Goal: Task Accomplishment & Management: Use online tool/utility

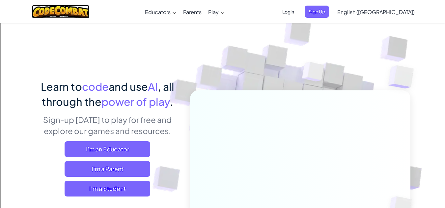
click at [57, 17] on img at bounding box center [61, 11] width 58 height 13
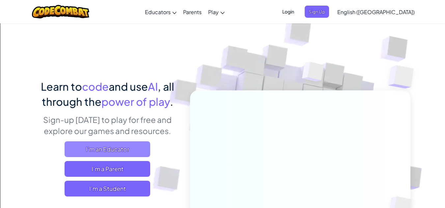
click at [97, 149] on span "I'm an Educator" at bounding box center [108, 150] width 86 height 16
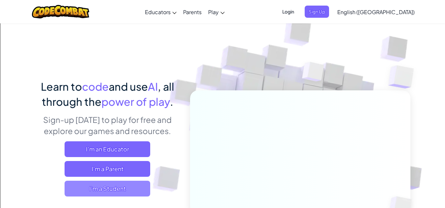
click at [95, 188] on span "I'm a Student" at bounding box center [108, 189] width 86 height 16
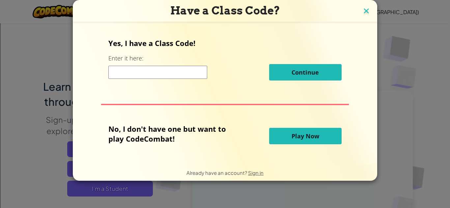
drag, startPoint x: 362, startPoint y: 13, endPoint x: 362, endPoint y: 9, distance: 4.0
click at [362, 9] on img at bounding box center [366, 12] width 9 height 10
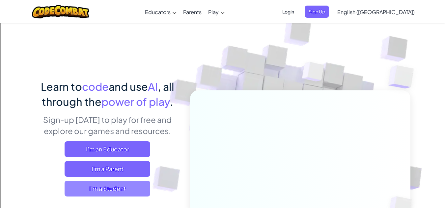
click at [110, 191] on span "I'm a Student" at bounding box center [108, 189] width 86 height 16
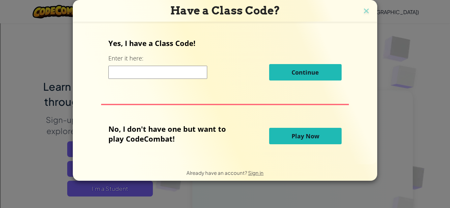
click at [293, 137] on span "Play Now" at bounding box center [305, 136] width 28 height 8
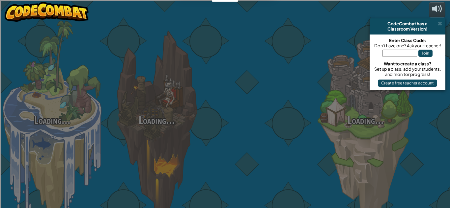
click at [293, 137] on div at bounding box center [261, 104] width 104 height 209
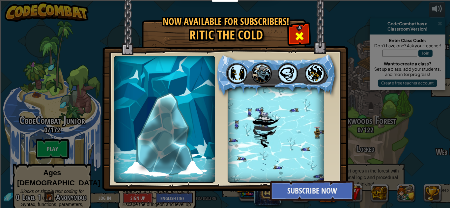
click at [295, 39] on span at bounding box center [299, 36] width 11 height 11
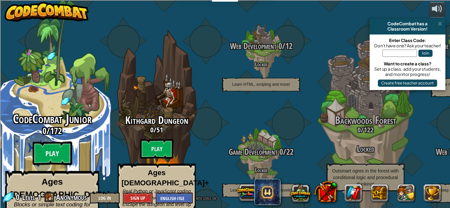
click at [54, 142] on btn "Play" at bounding box center [52, 154] width 39 height 24
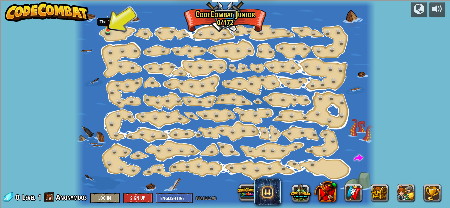
click at [107, 25] on img at bounding box center [107, 22] width 7 height 16
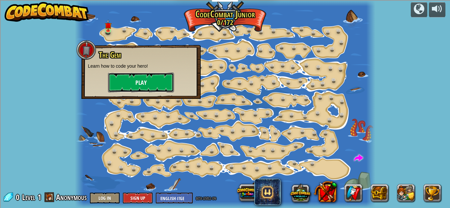
click at [146, 75] on button "Play" at bounding box center [141, 83] width 66 height 20
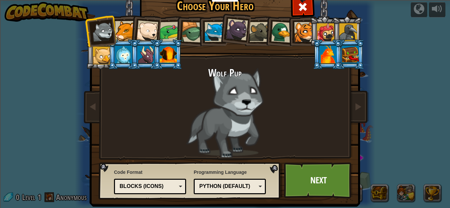
drag, startPoint x: 238, startPoint y: 34, endPoint x: 126, endPoint y: 27, distance: 112.1
click at [126, 27] on div at bounding box center [125, 31] width 20 height 20
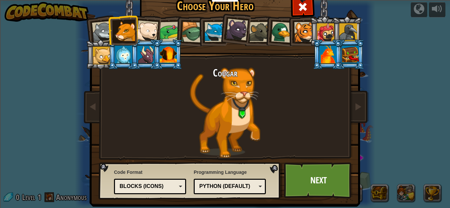
click at [326, 53] on div at bounding box center [327, 55] width 17 height 18
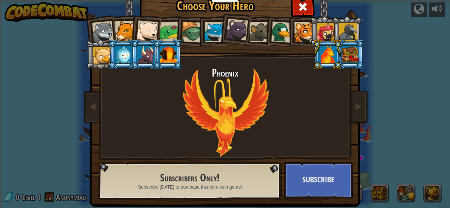
click at [325, 31] on div at bounding box center [326, 32] width 18 height 18
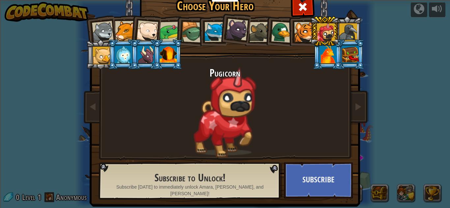
click at [341, 29] on div at bounding box center [348, 32] width 18 height 18
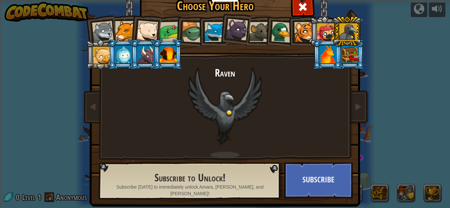
click at [303, 25] on div at bounding box center [304, 32] width 20 height 20
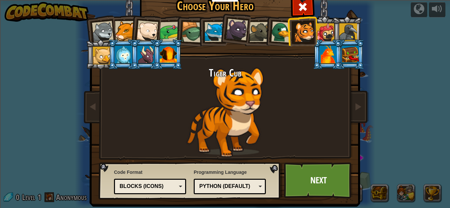
click at [271, 26] on div at bounding box center [281, 31] width 21 height 21
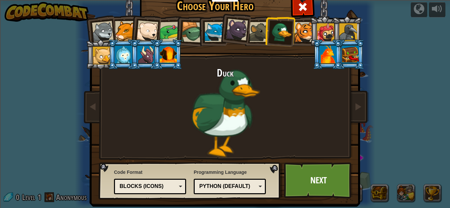
click at [228, 36] on div at bounding box center [237, 30] width 22 height 22
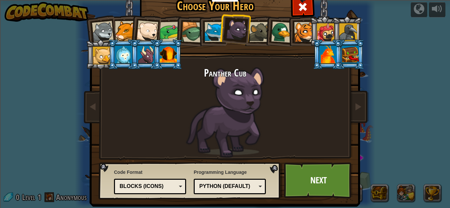
click at [249, 32] on div at bounding box center [259, 32] width 20 height 20
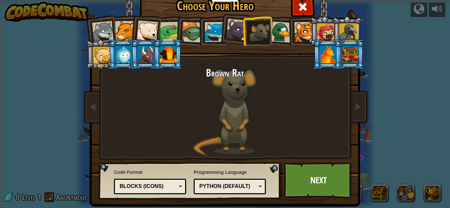
click at [232, 32] on div at bounding box center [237, 30] width 22 height 22
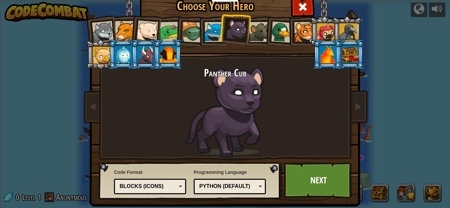
click at [119, 28] on div at bounding box center [125, 31] width 20 height 20
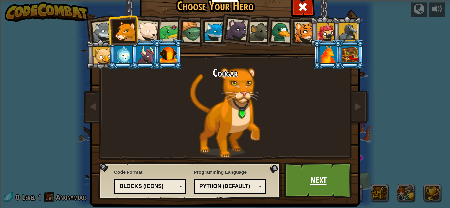
click at [337, 170] on link "Next" at bounding box center [318, 181] width 69 height 36
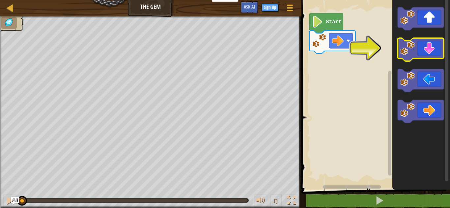
click at [403, 47] on image "Blockly Workspace" at bounding box center [407, 48] width 14 height 14
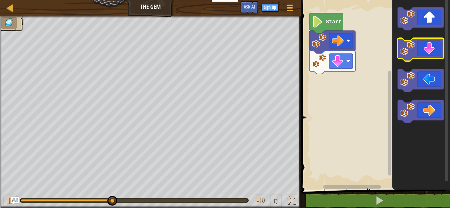
click at [418, 51] on icon "Blockly Workspace" at bounding box center [420, 49] width 46 height 23
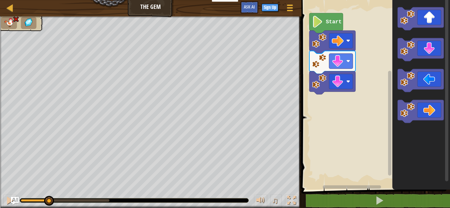
drag, startPoint x: 113, startPoint y: 199, endPoint x: 49, endPoint y: 192, distance: 64.3
click at [49, 192] on div "♫" at bounding box center [150, 199] width 301 height 20
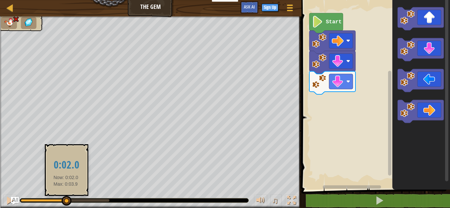
drag, startPoint x: 48, startPoint y: 200, endPoint x: 66, endPoint y: 198, distance: 18.2
click at [66, 198] on div at bounding box center [67, 201] width 10 height 10
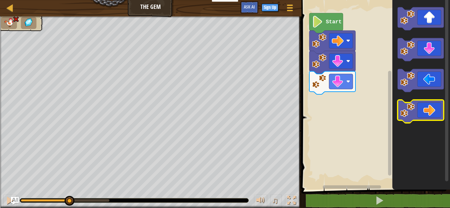
click at [430, 113] on icon "Blockly Workspace" at bounding box center [420, 111] width 46 height 23
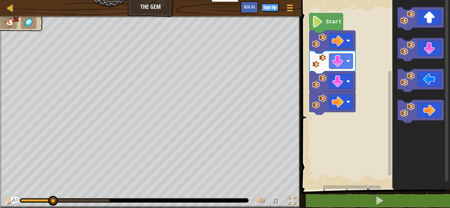
drag, startPoint x: 110, startPoint y: 200, endPoint x: 54, endPoint y: 194, distance: 56.6
click at [54, 194] on div "♫" at bounding box center [150, 199] width 301 height 20
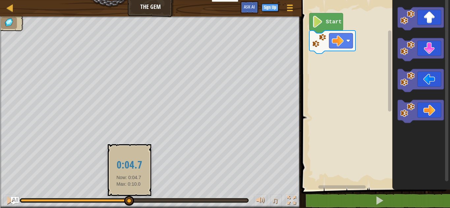
drag, startPoint x: 129, startPoint y: 199, endPoint x: 120, endPoint y: 198, distance: 8.9
click at [124, 198] on div at bounding box center [129, 201] width 10 height 10
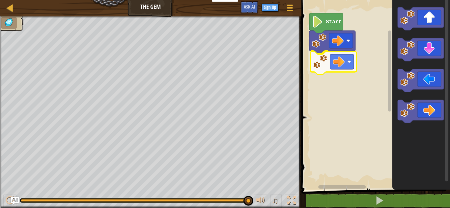
click at [325, 56] on div "Start" at bounding box center [374, 93] width 150 height 193
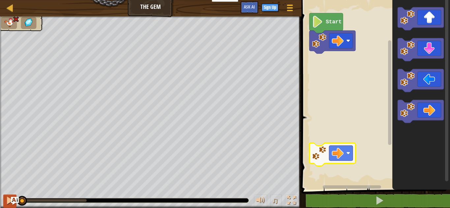
drag, startPoint x: 90, startPoint y: 199, endPoint x: 15, endPoint y: 195, distance: 74.5
click at [15, 195] on div "♫" at bounding box center [150, 199] width 301 height 20
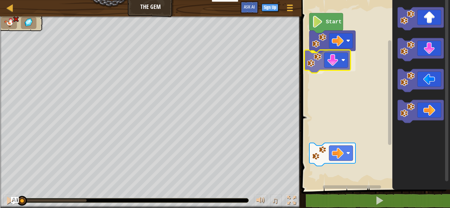
click at [326, 70] on div "Start" at bounding box center [374, 93] width 150 height 193
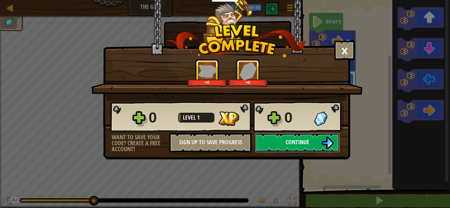
click at [285, 145] on button "Continue" at bounding box center [297, 143] width 85 height 20
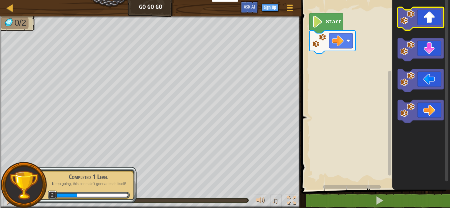
click at [424, 21] on icon "Blockly Workspace" at bounding box center [420, 18] width 46 height 23
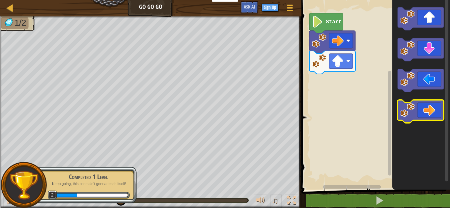
click at [413, 111] on image "Blockly Workspace" at bounding box center [407, 110] width 14 height 14
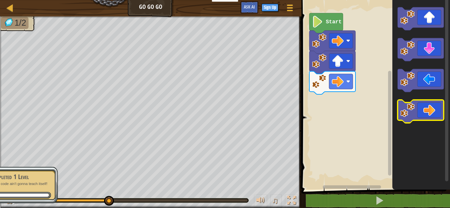
click at [410, 112] on image "Blockly Workspace" at bounding box center [407, 110] width 14 height 14
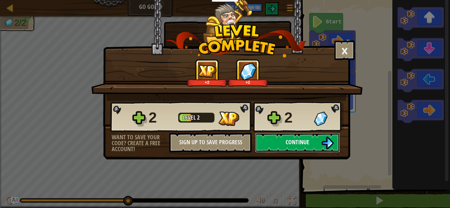
click at [283, 145] on button "Continue" at bounding box center [297, 143] width 85 height 20
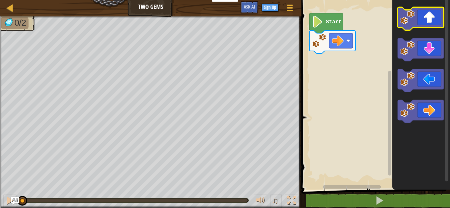
click at [423, 24] on icon "Blockly Workspace" at bounding box center [420, 18] width 46 height 23
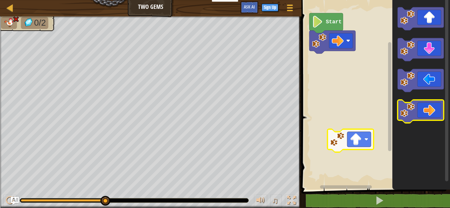
click at [430, 115] on icon "Blockly Workspace" at bounding box center [420, 111] width 46 height 23
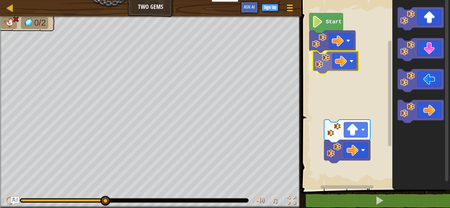
click at [341, 57] on div "Start" at bounding box center [374, 93] width 150 height 193
